Goal: Transaction & Acquisition: Purchase product/service

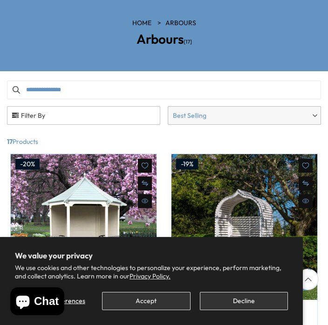
scroll to position [100, 0]
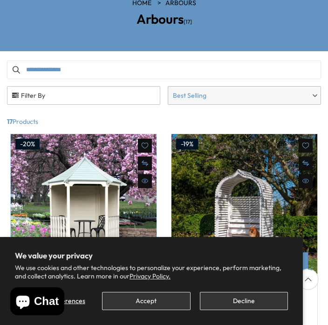
click at [261, 310] on button "Decline" at bounding box center [244, 301] width 88 height 18
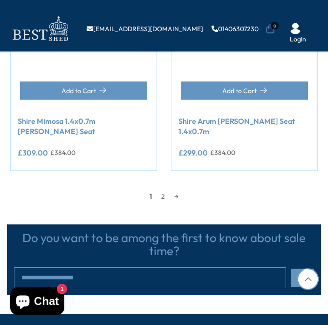
scroll to position [1302, 0]
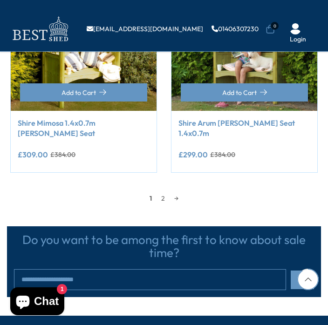
click at [182, 191] on link "→" at bounding box center [175, 198] width 13 height 14
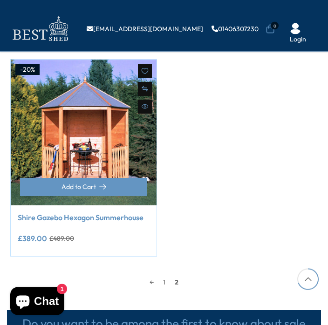
scroll to position [557, 0]
click at [128, 212] on link "Shire Gazebo Hexagon Summerhouse" at bounding box center [84, 217] width 132 height 10
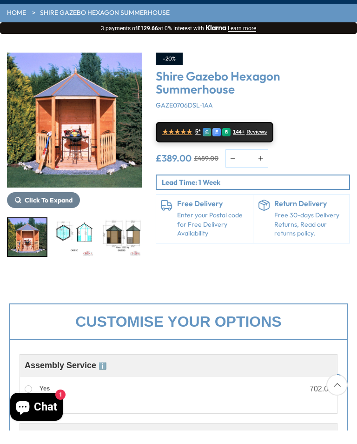
scroll to position [77, 0]
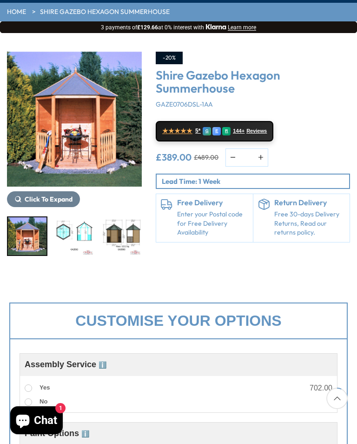
click at [200, 324] on div "Paint Options ℹ️" at bounding box center [179, 433] width 308 height 13
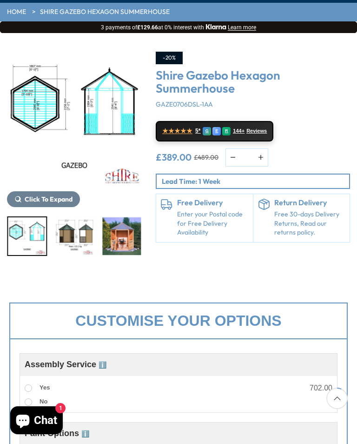
click at [83, 231] on img "3 / 8" at bounding box center [74, 236] width 39 height 38
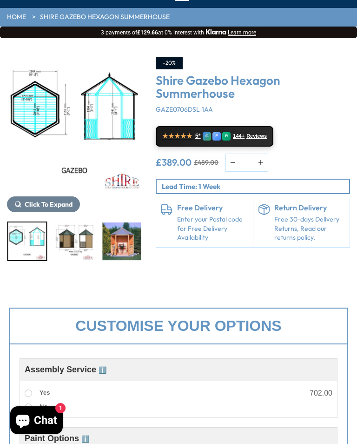
scroll to position [0, 0]
